Goal: Task Accomplishment & Management: Use online tool/utility

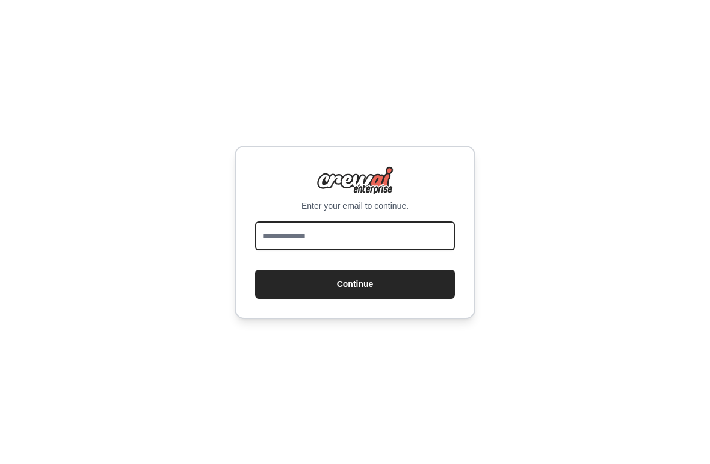
click at [370, 240] on input "email" at bounding box center [355, 235] width 200 height 29
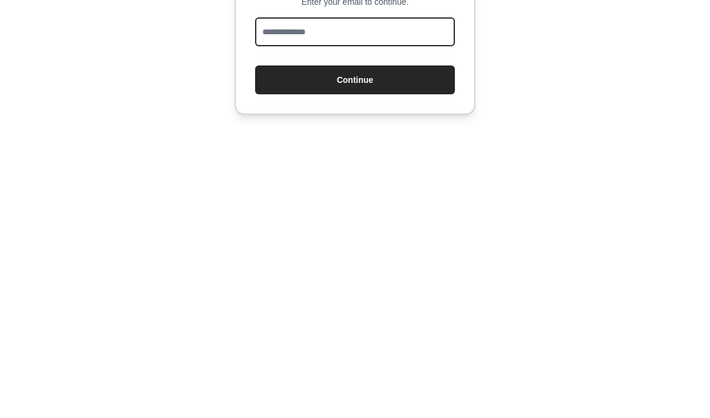
type input "**********"
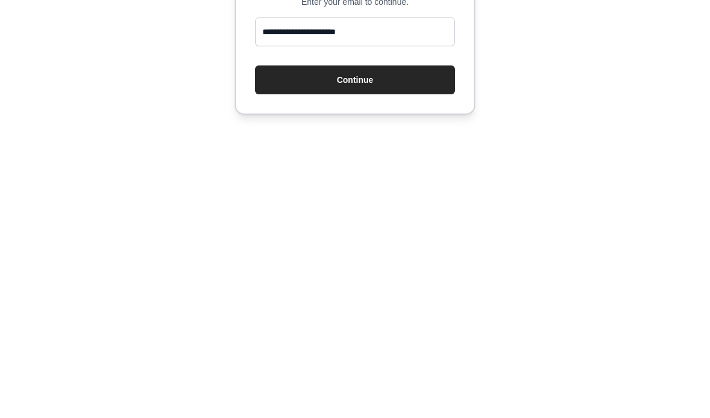
scroll to position [48, 0]
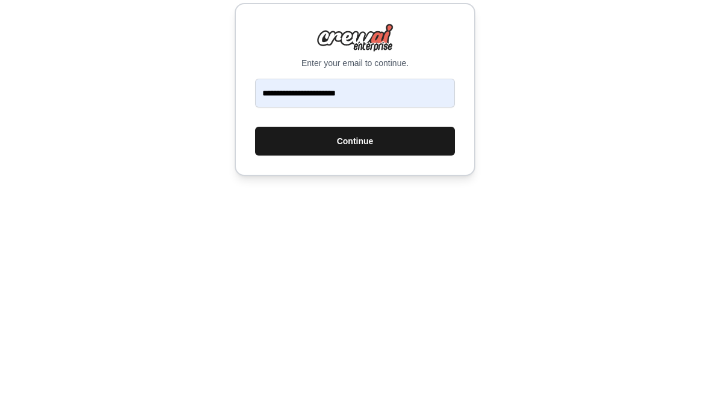
click at [367, 247] on button "Continue" at bounding box center [355, 261] width 200 height 29
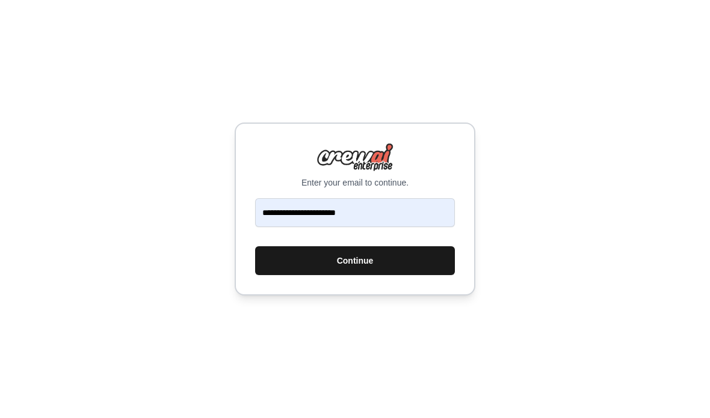
click at [364, 247] on button "Continue" at bounding box center [355, 261] width 200 height 29
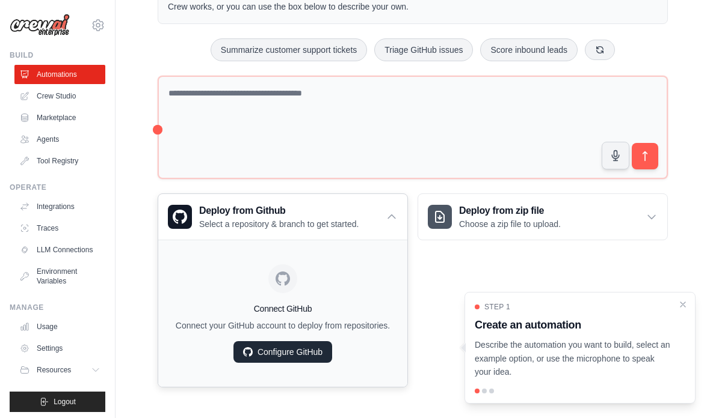
click at [288, 350] on link "Configure GitHub" at bounding box center [282, 353] width 99 height 22
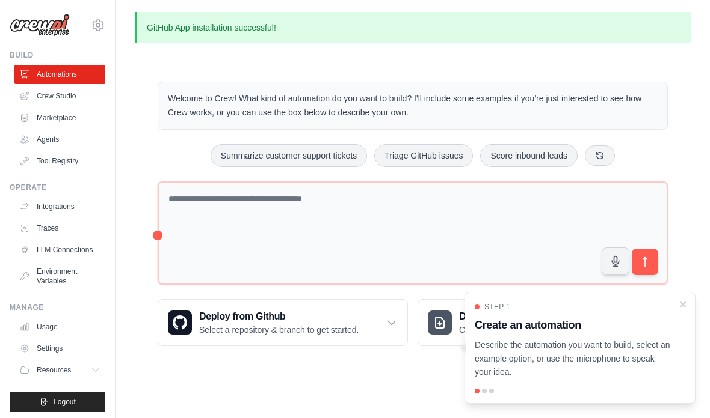
scroll to position [48, 0]
click at [387, 317] on icon at bounding box center [391, 323] width 12 height 12
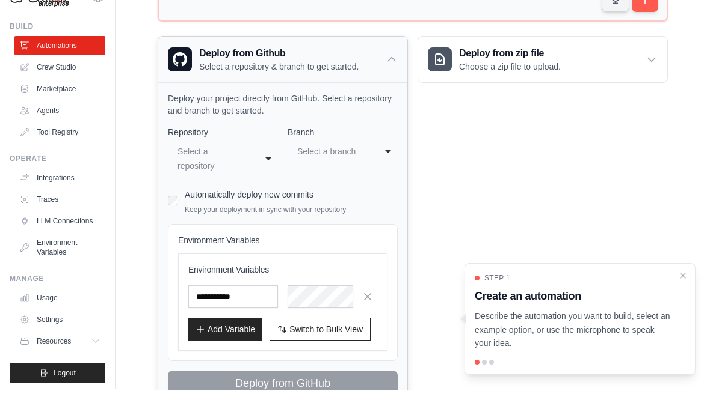
scroll to position [283, 0]
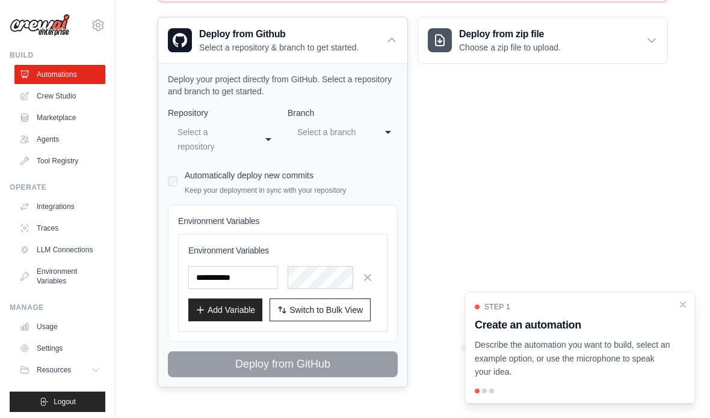
click at [266, 132] on div "**********" at bounding box center [223, 139] width 110 height 36
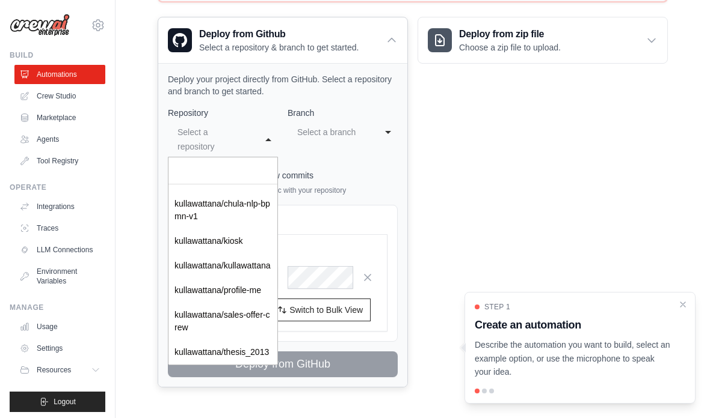
scroll to position [167, 0]
select select "**********"
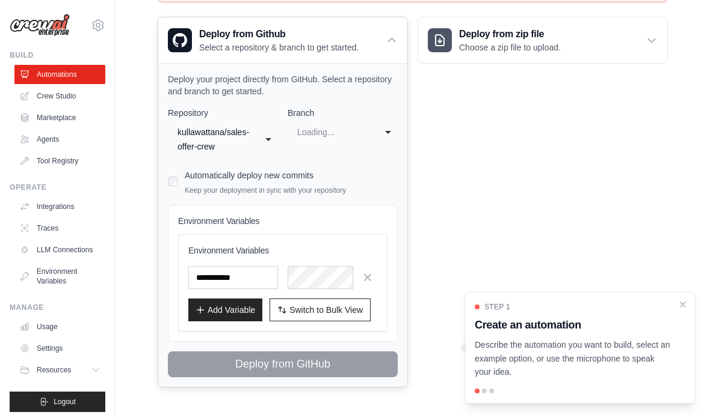
scroll to position [0, 0]
select select "****"
click at [243, 274] on input "text" at bounding box center [233, 277] width 90 height 23
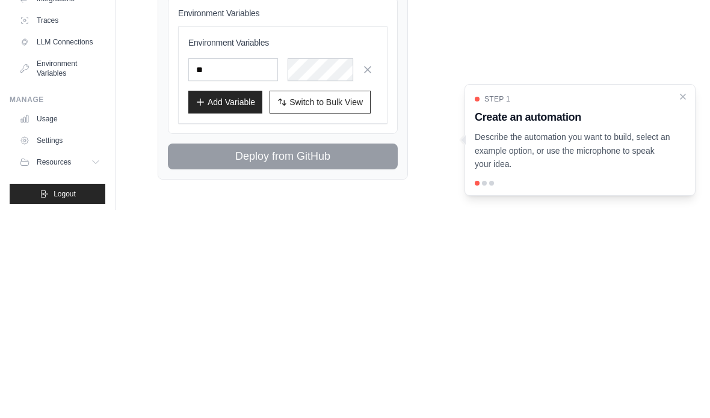
click at [451, 55] on div "Deploy from zip file Choose a zip file to upload. Upload a ZIP file containing …" at bounding box center [542, 202] width 250 height 371
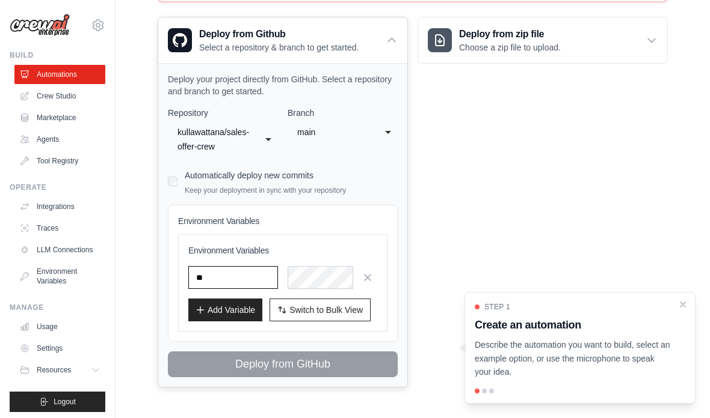
click at [235, 274] on input "**" at bounding box center [233, 277] width 90 height 23
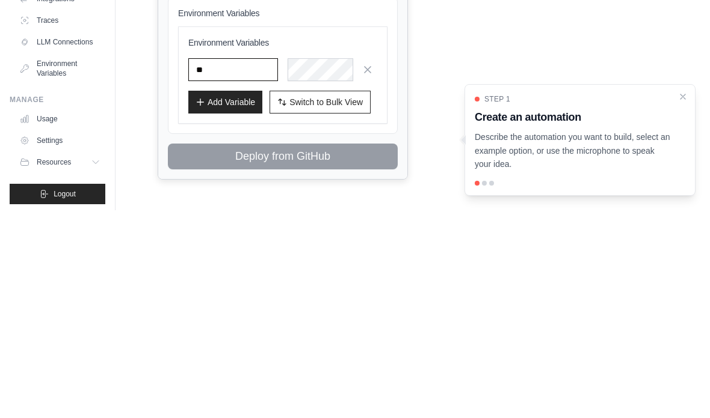
type input "*"
click at [462, 45] on div "Deploy from zip file Choose a zip file to upload. Upload a ZIP file containing …" at bounding box center [542, 202] width 250 height 371
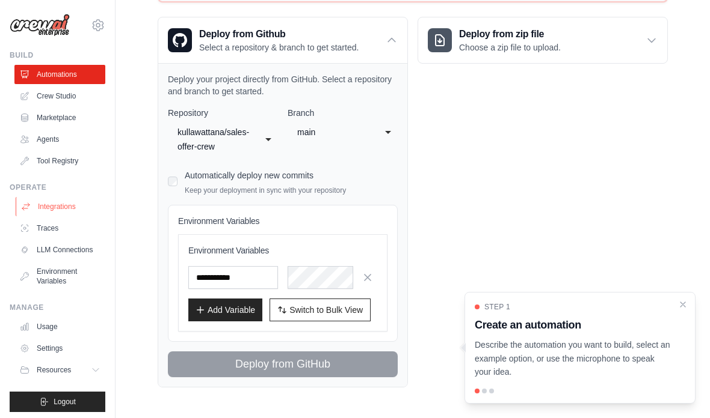
click at [63, 204] on link "Integrations" at bounding box center [61, 206] width 91 height 19
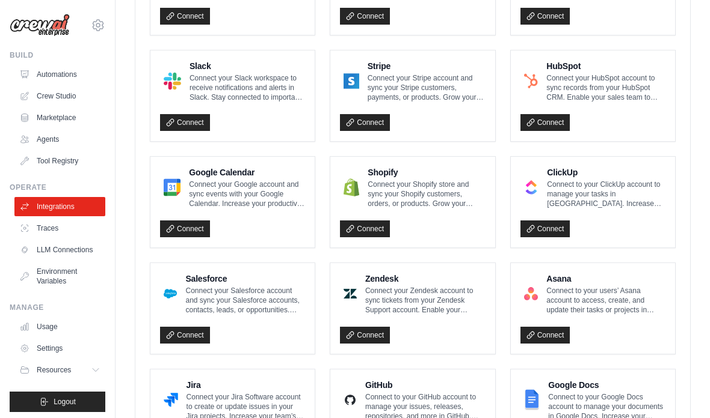
scroll to position [494, 0]
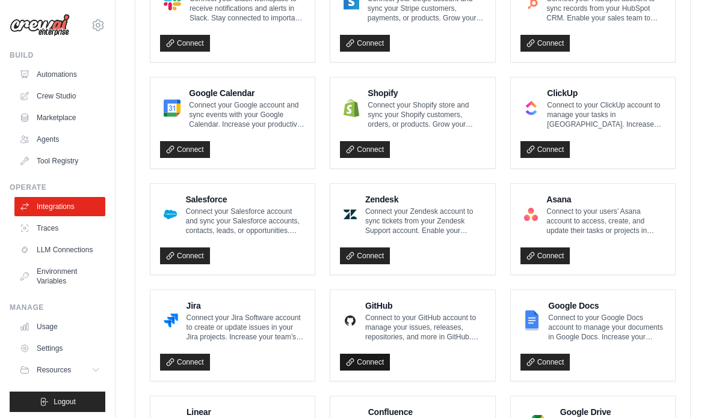
click at [378, 360] on link "Connect" at bounding box center [365, 362] width 50 height 17
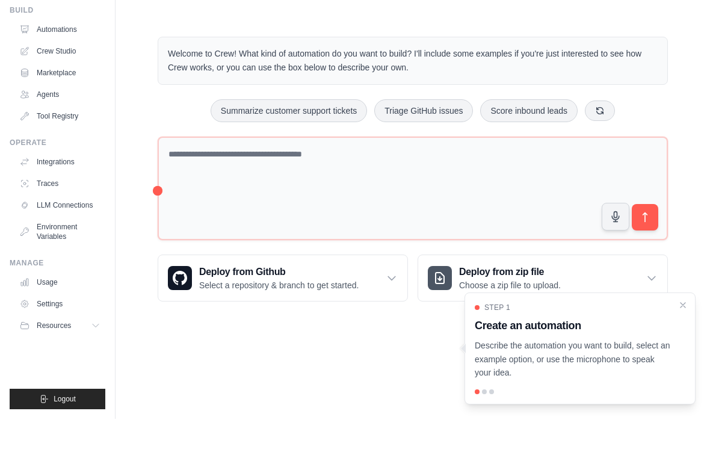
scroll to position [29, 0]
click at [634, 300] on div "Deploy from zip file Choose a zip file to upload." at bounding box center [542, 323] width 249 height 46
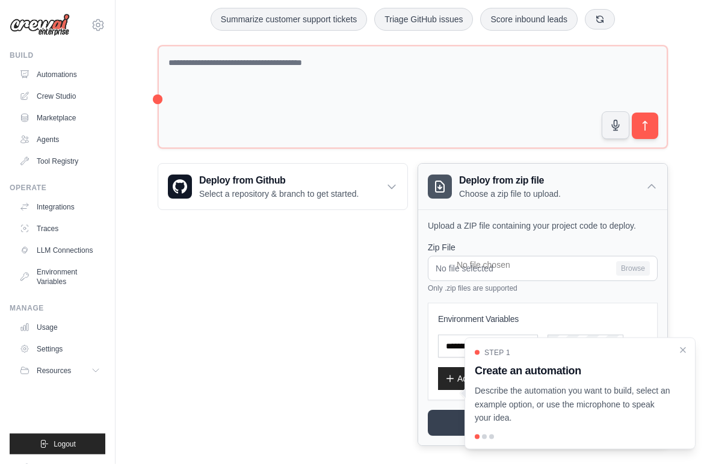
scroll to position [146, 0]
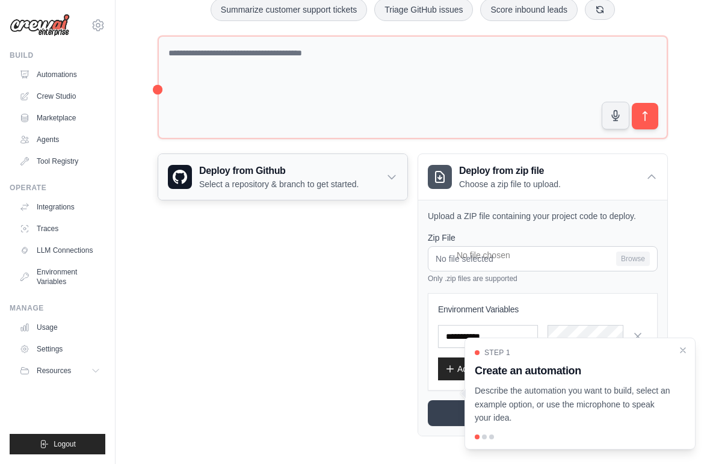
click at [326, 166] on h3 "Deploy from Github" at bounding box center [278, 171] width 159 height 14
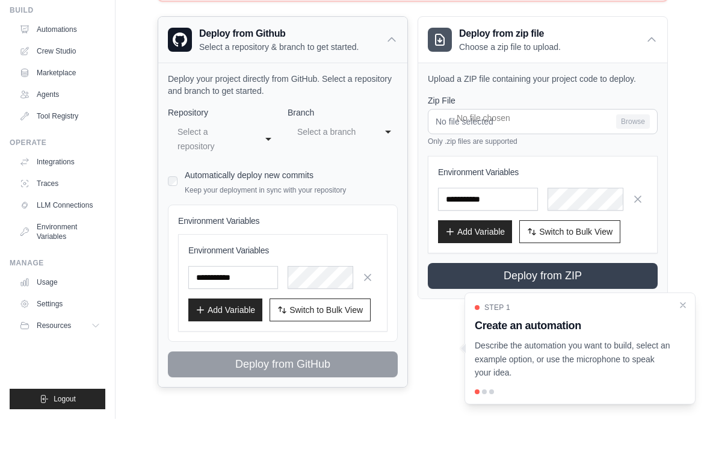
scroll to position [238, 0]
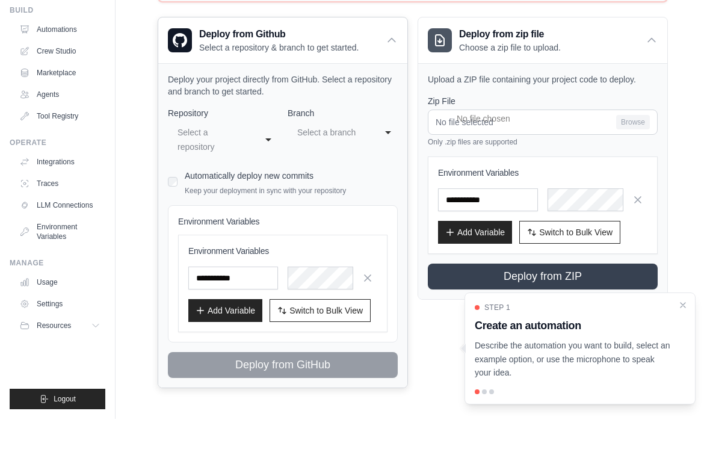
click at [254, 167] on div "**********" at bounding box center [223, 185] width 110 height 36
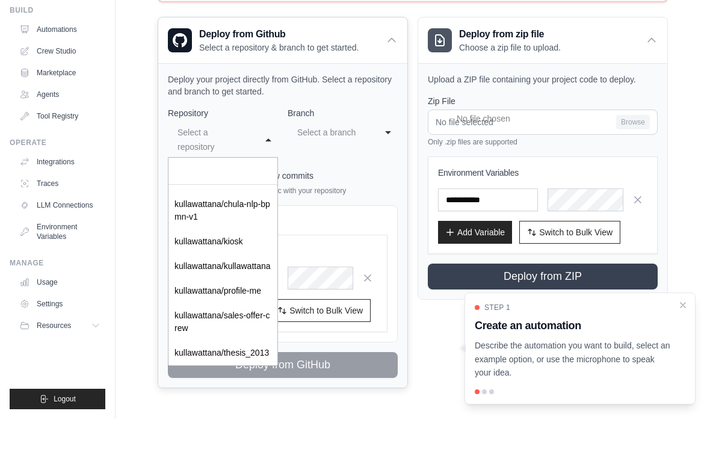
scroll to position [167, 0]
select select "**********"
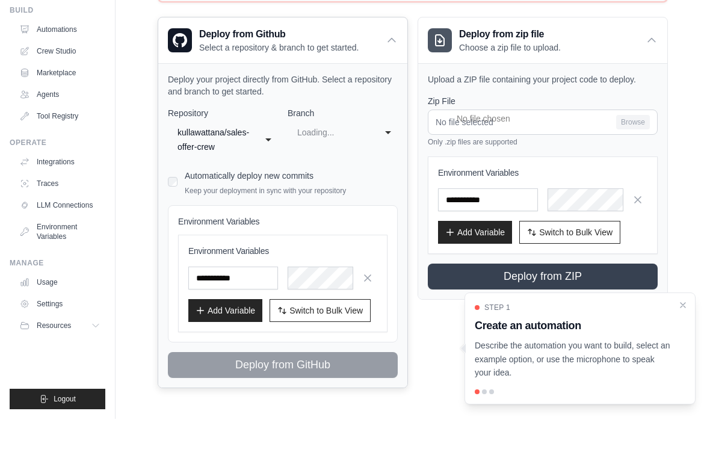
select select "****"
click at [177, 212] on div "Automatically deploy new commits Keep your deployment in sync with your reposit…" at bounding box center [283, 226] width 230 height 28
click at [185, 216] on label "Automatically deploy new commits" at bounding box center [249, 221] width 129 height 10
click at [69, 197] on link "Integrations" at bounding box center [61, 206] width 91 height 19
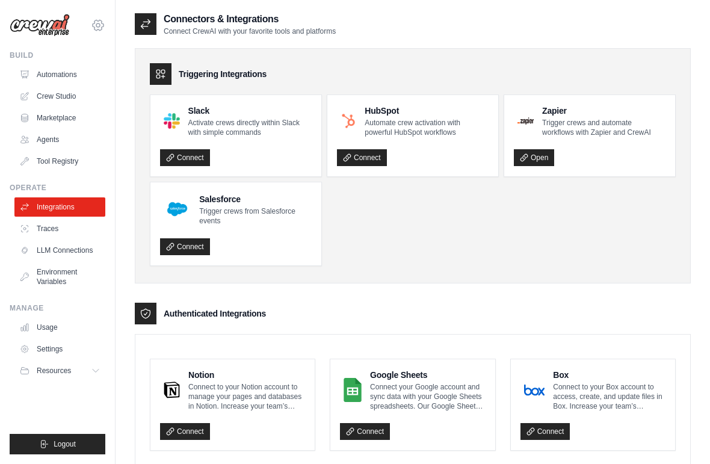
click at [102, 20] on icon at bounding box center [98, 25] width 14 height 14
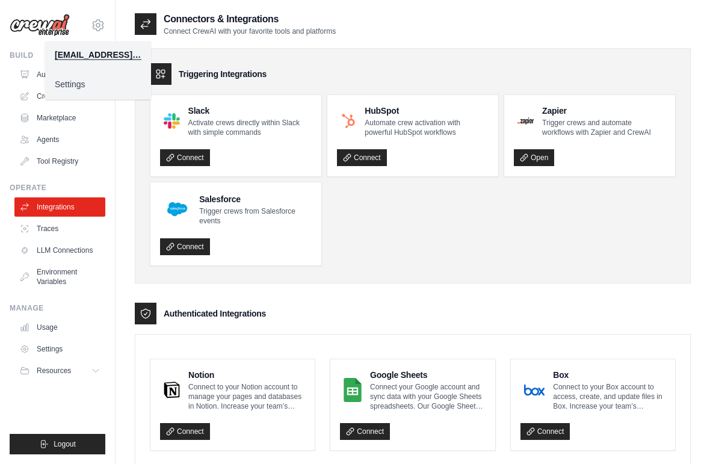
click at [94, 89] on link "Settings" at bounding box center [98, 84] width 106 height 22
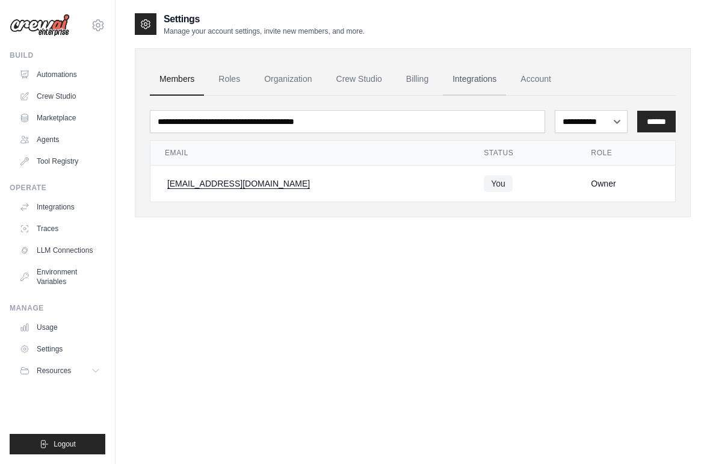
click at [480, 81] on link "Integrations" at bounding box center [474, 79] width 63 height 32
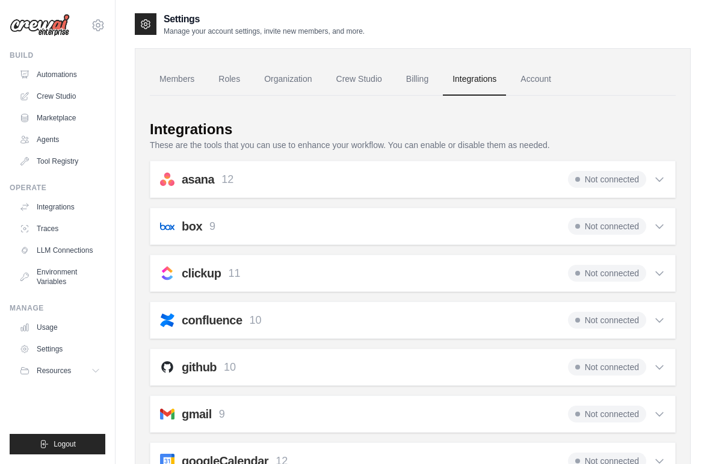
click at [477, 304] on div "confluence 10 Not connected Select all Create a Page: confluence_create_page Up…" at bounding box center [413, 319] width 526 height 37
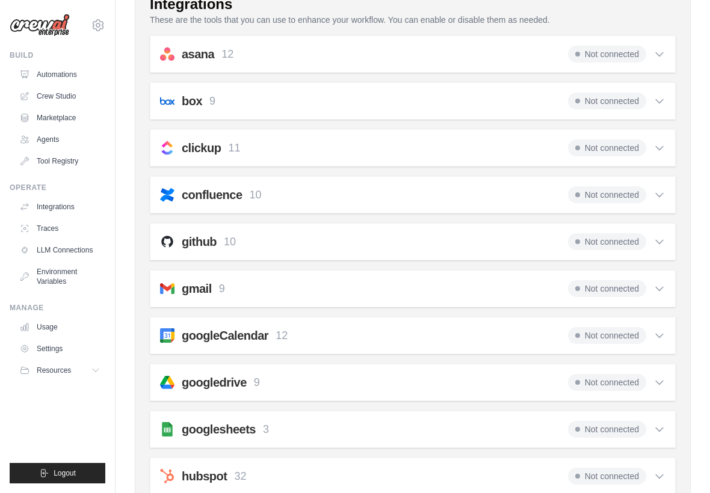
scroll to position [124, 0]
click at [616, 239] on span "Not connected" at bounding box center [607, 242] width 78 height 17
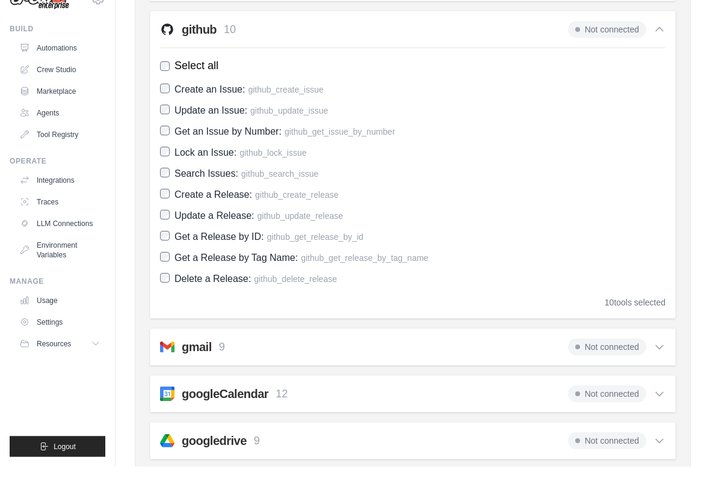
scroll to position [323, 0]
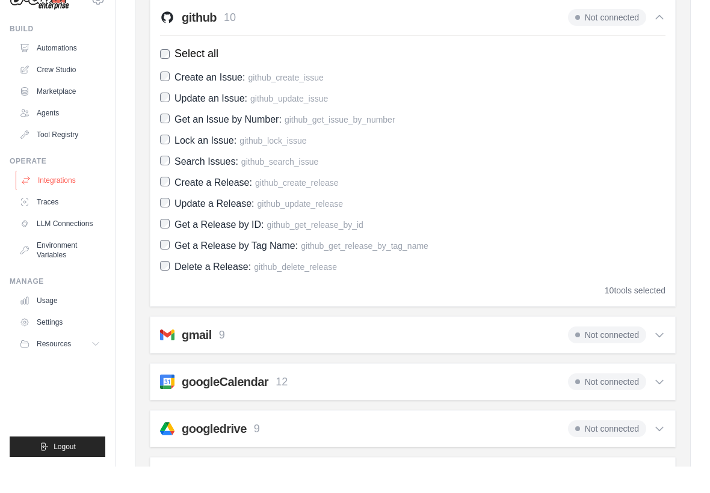
click at [65, 197] on link "Integrations" at bounding box center [61, 206] width 91 height 19
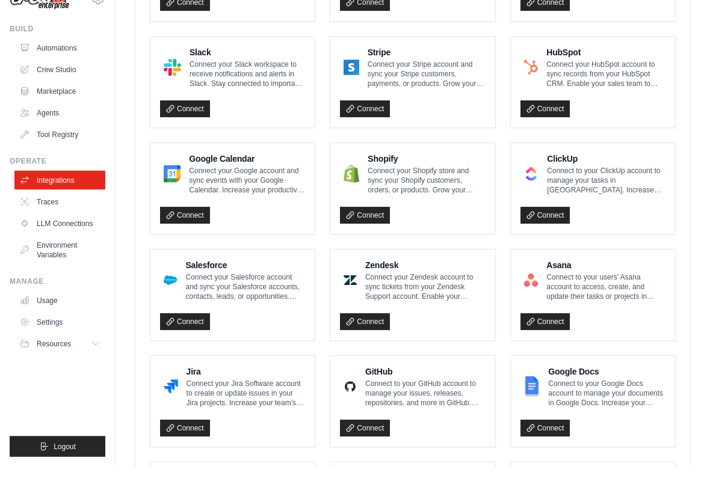
scroll to position [637, 0]
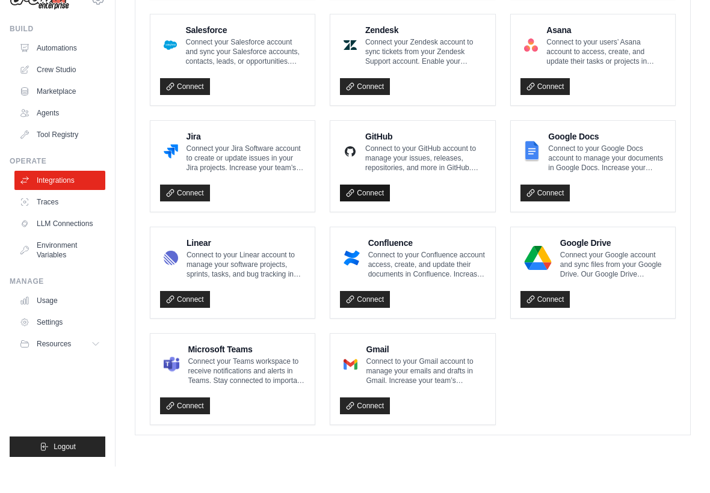
click at [378, 211] on link "Connect" at bounding box center [365, 219] width 50 height 17
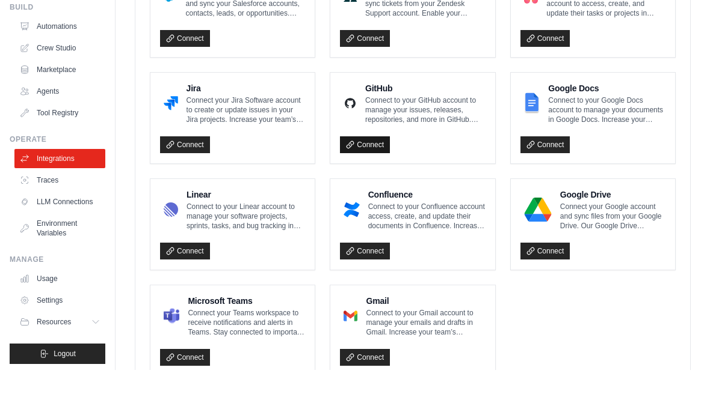
scroll to position [712, 0]
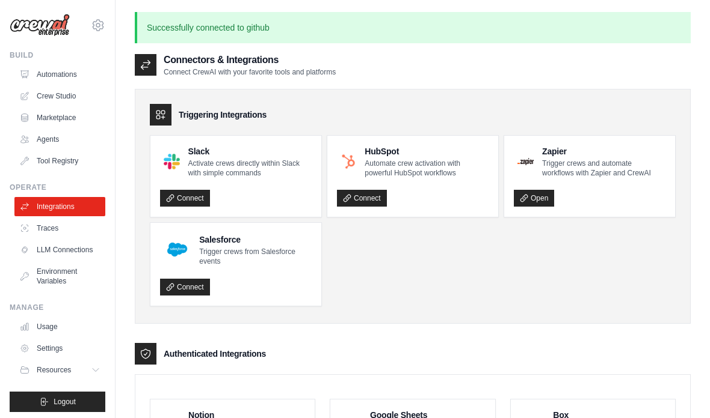
click at [591, 32] on p "Successfully connected to github" at bounding box center [413, 27] width 556 height 31
click at [531, 26] on p "Successfully connected to github" at bounding box center [413, 27] width 556 height 31
click at [103, 20] on icon at bounding box center [98, 25] width 14 height 14
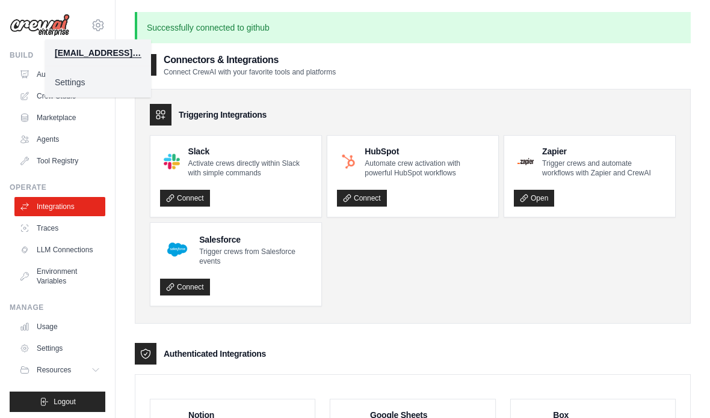
click at [109, 81] on link "Settings" at bounding box center [98, 83] width 106 height 22
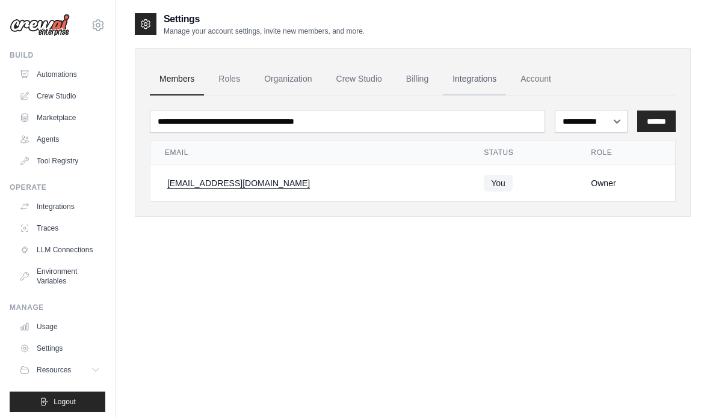
click at [474, 76] on link "Integrations" at bounding box center [474, 79] width 63 height 32
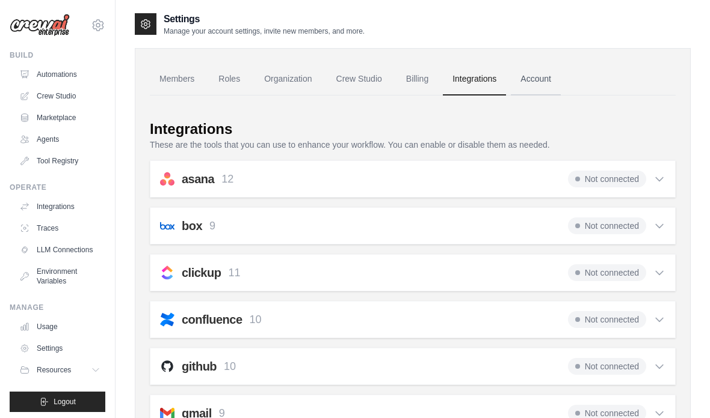
click at [535, 77] on link "Account" at bounding box center [535, 79] width 50 height 32
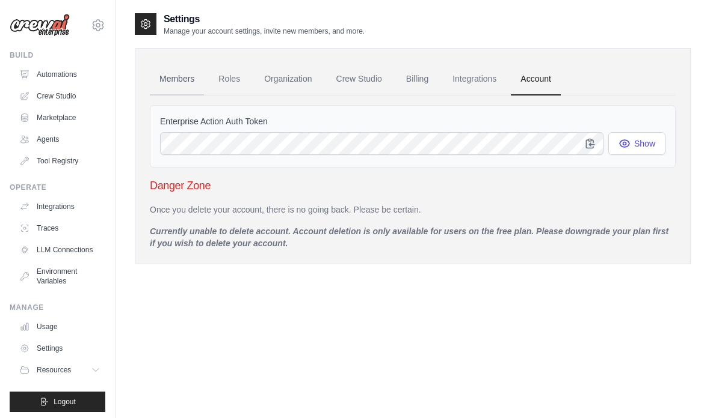
click at [180, 79] on link "Members" at bounding box center [177, 79] width 54 height 32
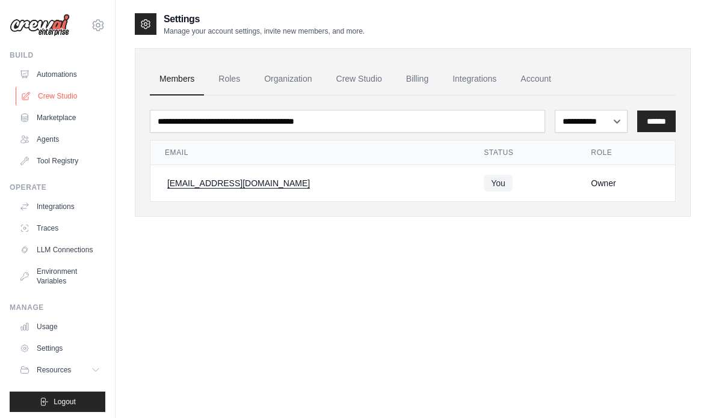
click at [76, 93] on link "Crew Studio" at bounding box center [61, 96] width 91 height 19
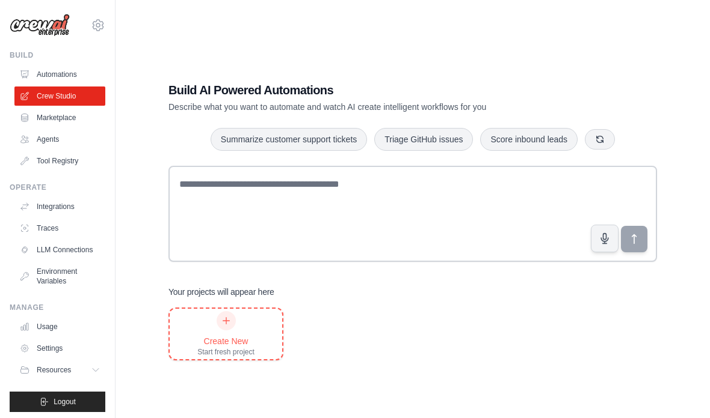
click at [237, 343] on div "Create New Start fresh project" at bounding box center [225, 334] width 57 height 46
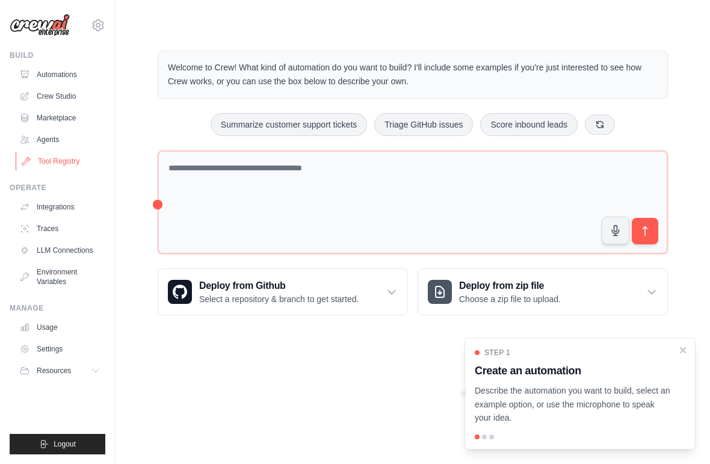
click at [75, 159] on link "Tool Registry" at bounding box center [61, 161] width 91 height 19
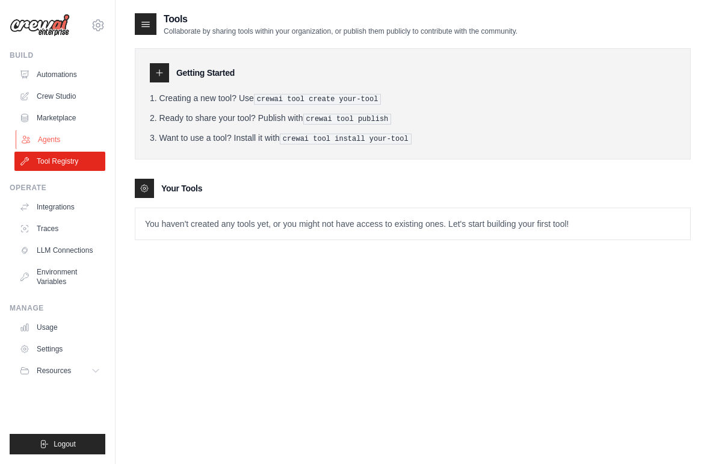
click at [59, 139] on link "Agents" at bounding box center [61, 139] width 91 height 19
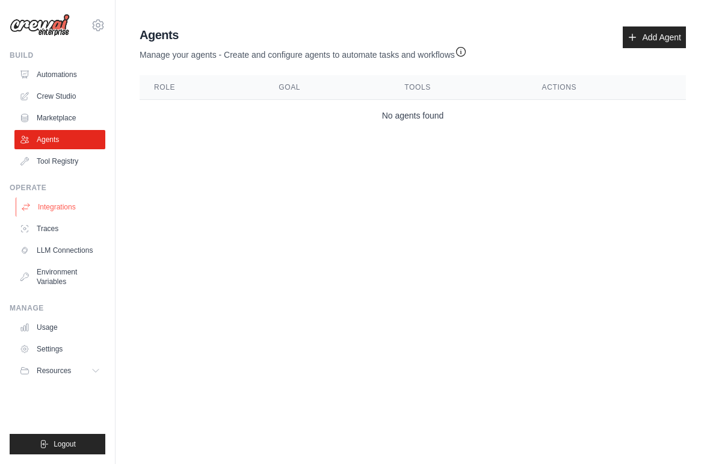
click at [67, 202] on link "Integrations" at bounding box center [61, 206] width 91 height 19
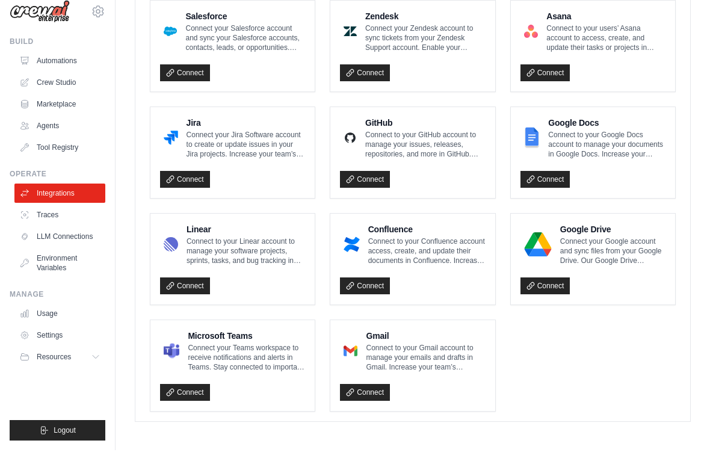
scroll to position [667, 0]
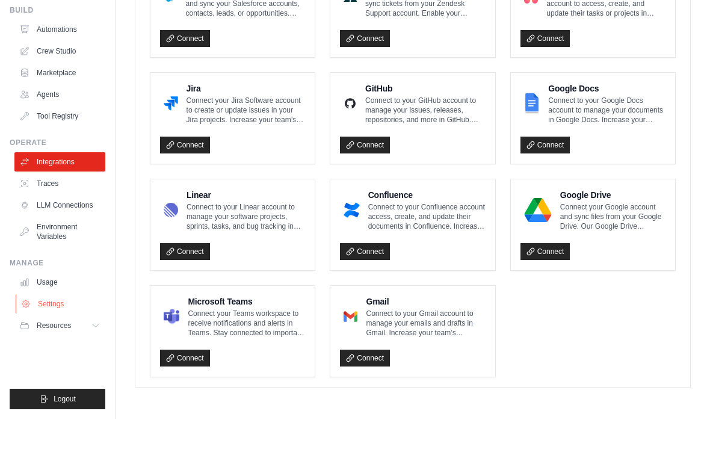
click at [65, 339] on link "Settings" at bounding box center [61, 348] width 91 height 19
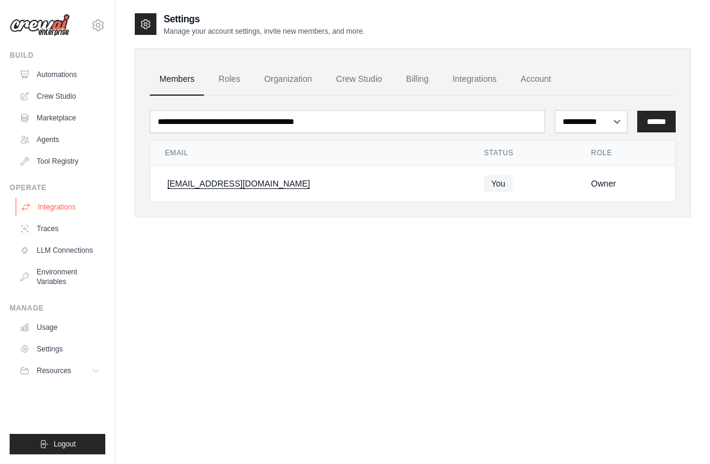
click at [69, 211] on link "Integrations" at bounding box center [61, 206] width 91 height 19
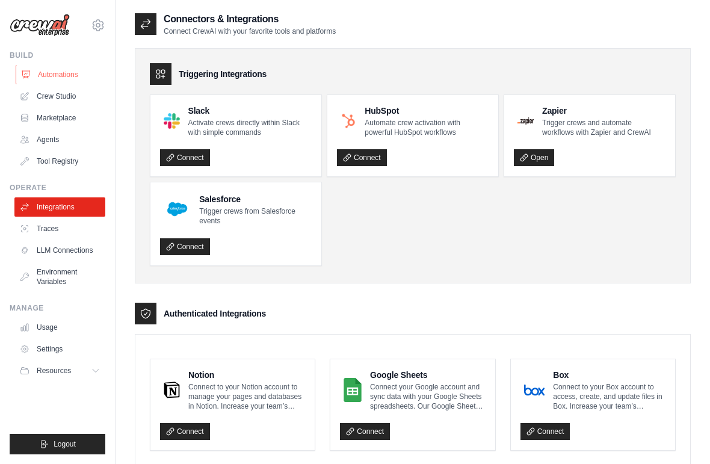
click at [78, 72] on link "Automations" at bounding box center [61, 74] width 91 height 19
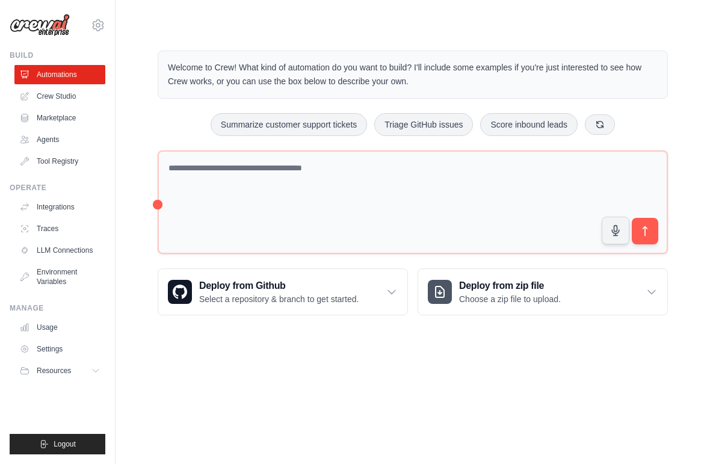
scroll to position [3, 0]
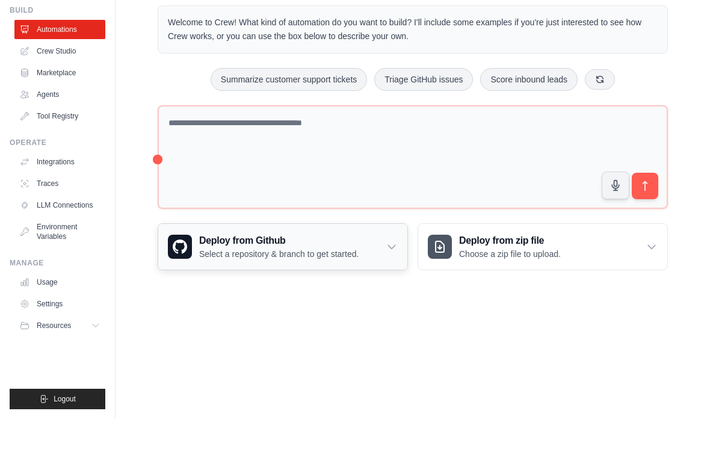
click at [342, 278] on h3 "Deploy from Github" at bounding box center [278, 285] width 159 height 14
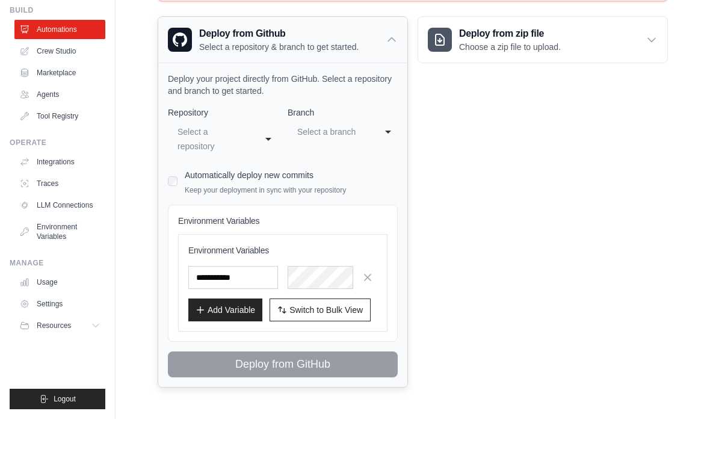
scroll to position [206, 0]
click at [357, 118] on p "Deploy your project directly from GitHub. Select a repository and branch to get…" at bounding box center [283, 130] width 230 height 24
click at [330, 118] on p "Deploy your project directly from GitHub. Select a repository and branch to get…" at bounding box center [283, 130] width 230 height 24
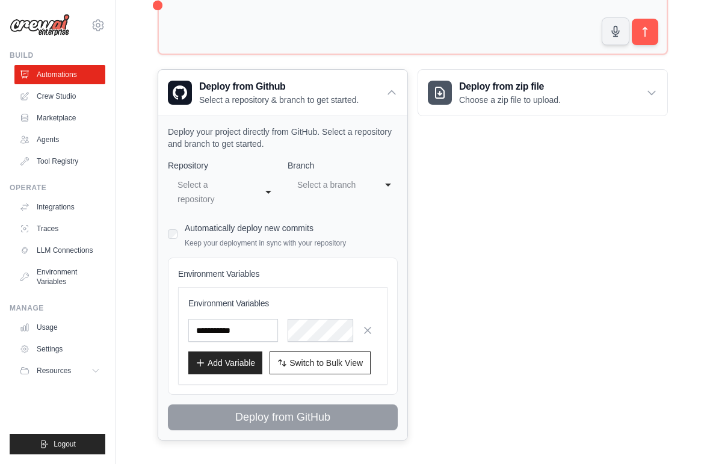
scroll to position [0, 0]
